Goal: Check status: Check status

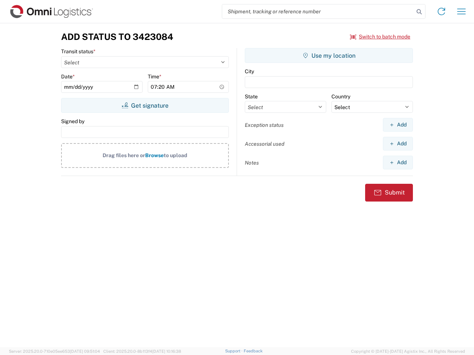
click at [318, 11] on input "search" at bounding box center [318, 11] width 192 height 14
click at [419, 12] on icon at bounding box center [419, 12] width 10 height 10
click at [441, 11] on icon at bounding box center [441, 12] width 12 height 12
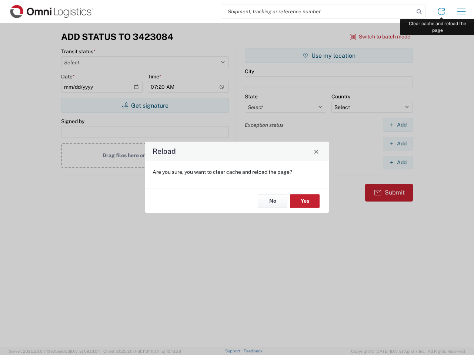
click at [461, 11] on div "Reload Are you sure, you want to clear cache and reload the page? No Yes" at bounding box center [237, 177] width 474 height 355
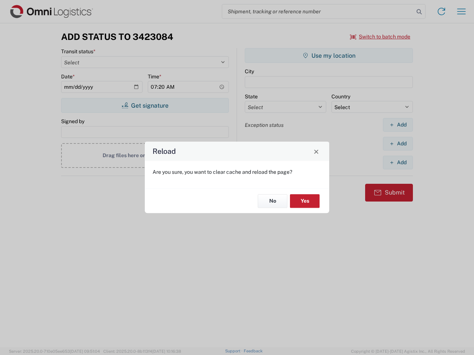
click at [380, 37] on div "Reload Are you sure, you want to clear cache and reload the page? No Yes" at bounding box center [237, 177] width 474 height 355
click at [145, 105] on div "Reload Are you sure, you want to clear cache and reload the page? No Yes" at bounding box center [237, 177] width 474 height 355
click at [329, 56] on div "Reload Are you sure, you want to clear cache and reload the page? No Yes" at bounding box center [237, 177] width 474 height 355
click at [397, 125] on div "Reload Are you sure, you want to clear cache and reload the page? No Yes" at bounding box center [237, 177] width 474 height 355
click at [397, 144] on div "Reload Are you sure, you want to clear cache and reload the page? No Yes" at bounding box center [237, 177] width 474 height 355
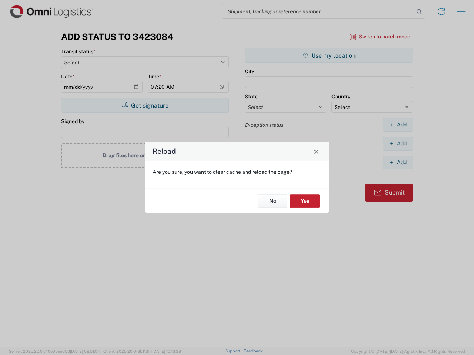
click at [397, 162] on div "Reload Are you sure, you want to clear cache and reload the page? No Yes" at bounding box center [237, 177] width 474 height 355
